Goal: Task Accomplishment & Management: Manage account settings

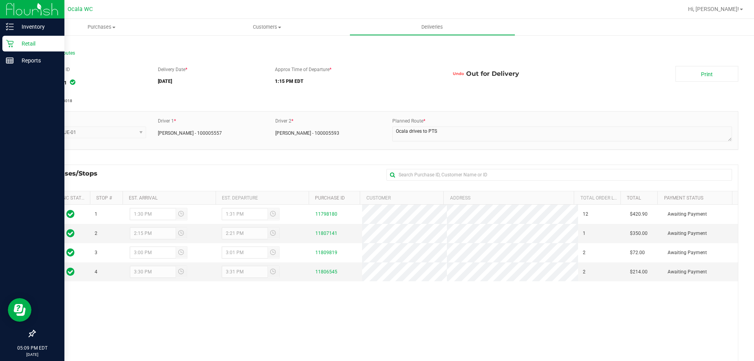
click at [14, 42] on p "Retail" at bounding box center [37, 43] width 47 height 9
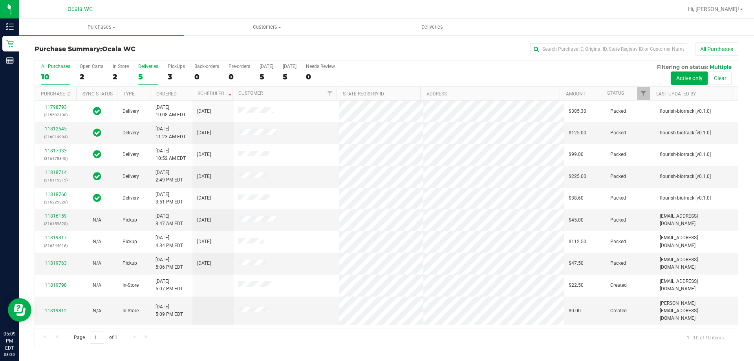
click at [153, 66] on div "Deliveries" at bounding box center [148, 66] width 20 height 5
click at [0, 0] on input "Deliveries 5" at bounding box center [0, 0] width 0 height 0
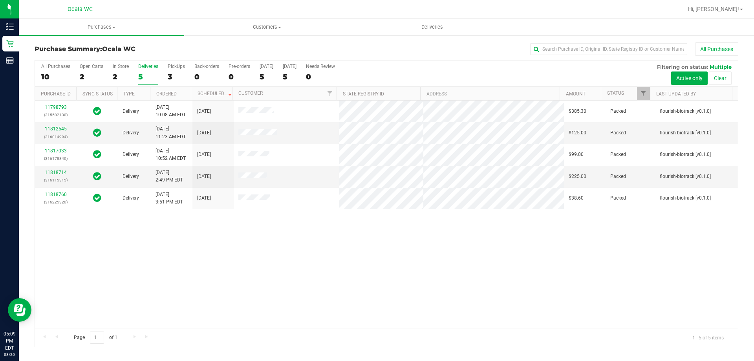
click at [272, 249] on div "11798793 (315502130) Delivery 8/16/2025 10:08 AM EDT 8/21/2025 $385.30 Packed f…" at bounding box center [386, 214] width 703 height 227
click at [527, 262] on div "11798793 (315502130) Delivery 8/16/2025 10:08 AM EDT 8/21/2025 $385.30 Packed f…" at bounding box center [386, 214] width 703 height 227
click at [470, 53] on div "All Purchases" at bounding box center [503, 48] width 469 height 13
click at [738, 7] on span "Hi, [PERSON_NAME]!" at bounding box center [713, 9] width 51 height 6
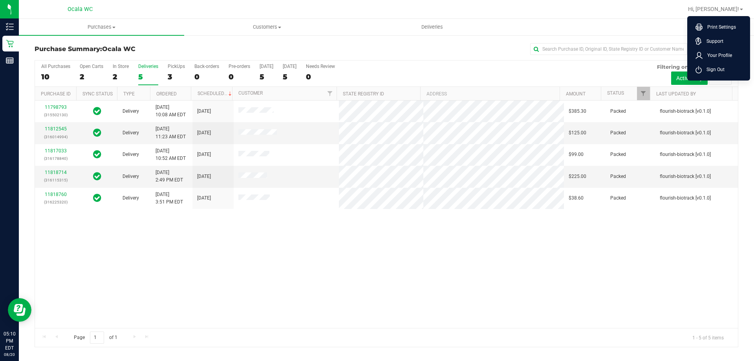
click at [728, 69] on li "Sign Out" at bounding box center [718, 69] width 59 height 14
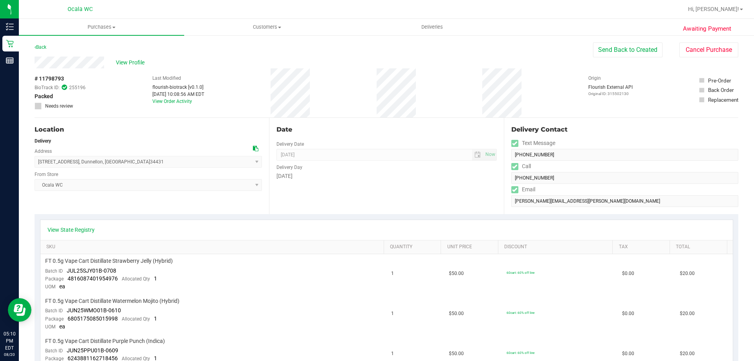
click at [554, 49] on div "Back Send Back to Created Cancel Purchase" at bounding box center [387, 49] width 704 height 14
